Goal: Use online tool/utility: Utilize a website feature to perform a specific function

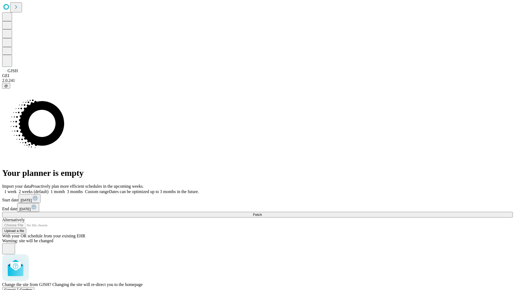
click at [32, 287] on span "Confirm" at bounding box center [26, 289] width 13 height 4
click at [49, 189] on label "2 weeks (default)" at bounding box center [33, 191] width 32 height 5
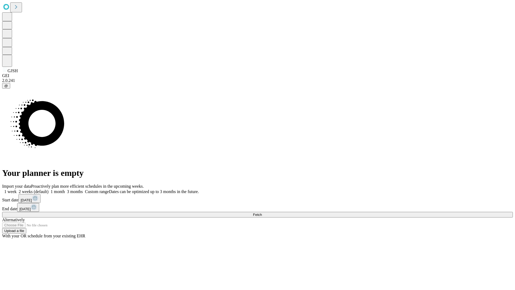
click at [262, 212] on span "Fetch" at bounding box center [257, 214] width 9 height 4
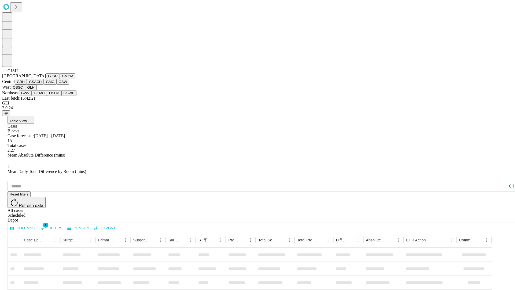
click at [60, 79] on button "GMCM" at bounding box center [68, 76] width 16 height 6
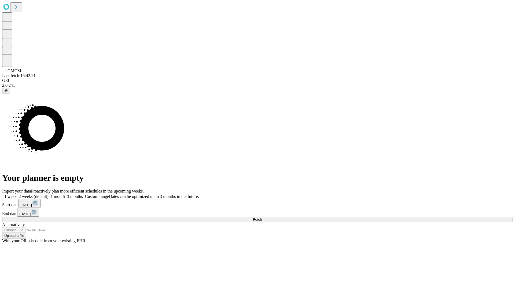
click at [49, 194] on label "2 weeks (default)" at bounding box center [33, 196] width 32 height 5
click at [262, 217] on span "Fetch" at bounding box center [257, 219] width 9 height 4
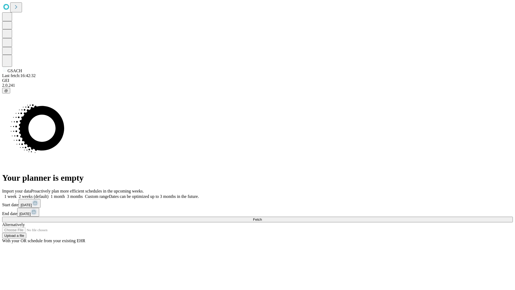
click at [49, 194] on label "2 weeks (default)" at bounding box center [33, 196] width 32 height 5
click at [262, 217] on span "Fetch" at bounding box center [257, 219] width 9 height 4
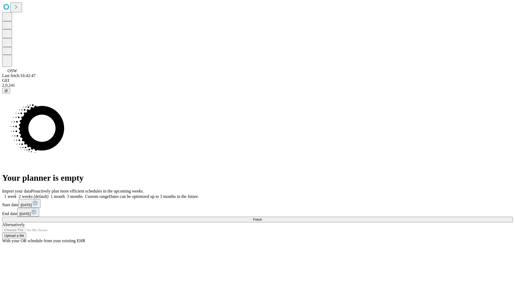
click at [49, 194] on label "2 weeks (default)" at bounding box center [33, 196] width 32 height 5
click at [262, 217] on span "Fetch" at bounding box center [257, 219] width 9 height 4
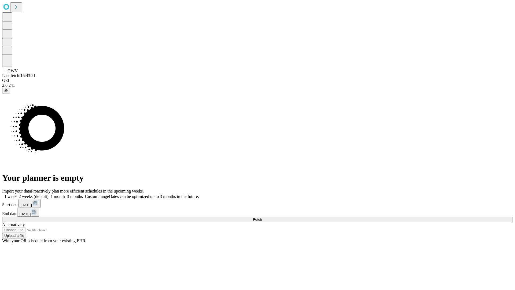
click at [49, 194] on label "2 weeks (default)" at bounding box center [33, 196] width 32 height 5
click at [262, 217] on span "Fetch" at bounding box center [257, 219] width 9 height 4
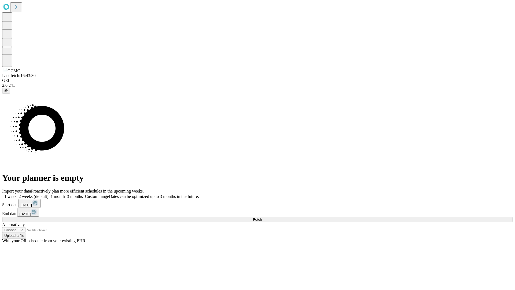
click at [49, 194] on label "2 weeks (default)" at bounding box center [33, 196] width 32 height 5
click at [262, 217] on span "Fetch" at bounding box center [257, 219] width 9 height 4
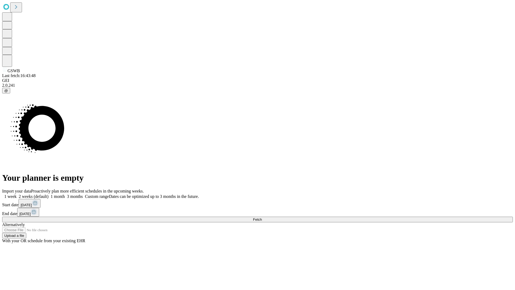
click at [49, 194] on label "2 weeks (default)" at bounding box center [33, 196] width 32 height 5
click at [262, 217] on span "Fetch" at bounding box center [257, 219] width 9 height 4
